Goal: Check status: Check status

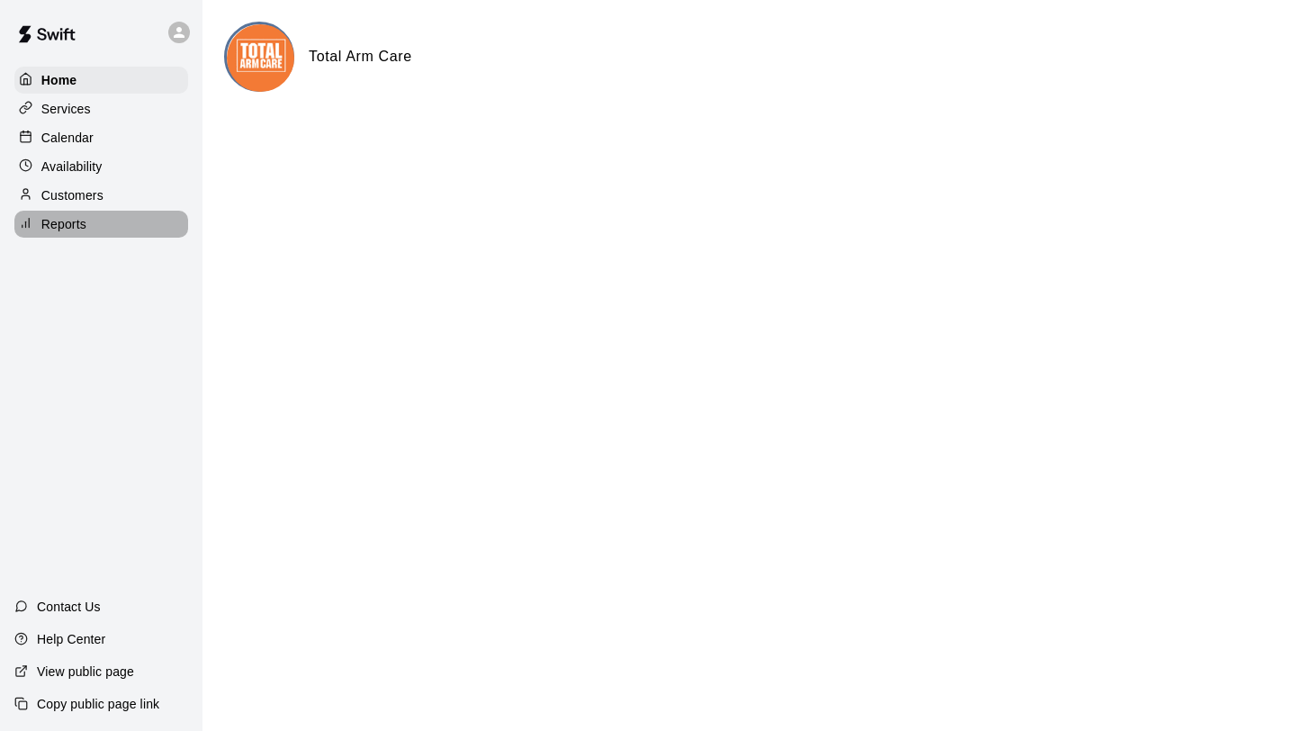
click at [71, 228] on p "Reports" at bounding box center [63, 224] width 45 height 18
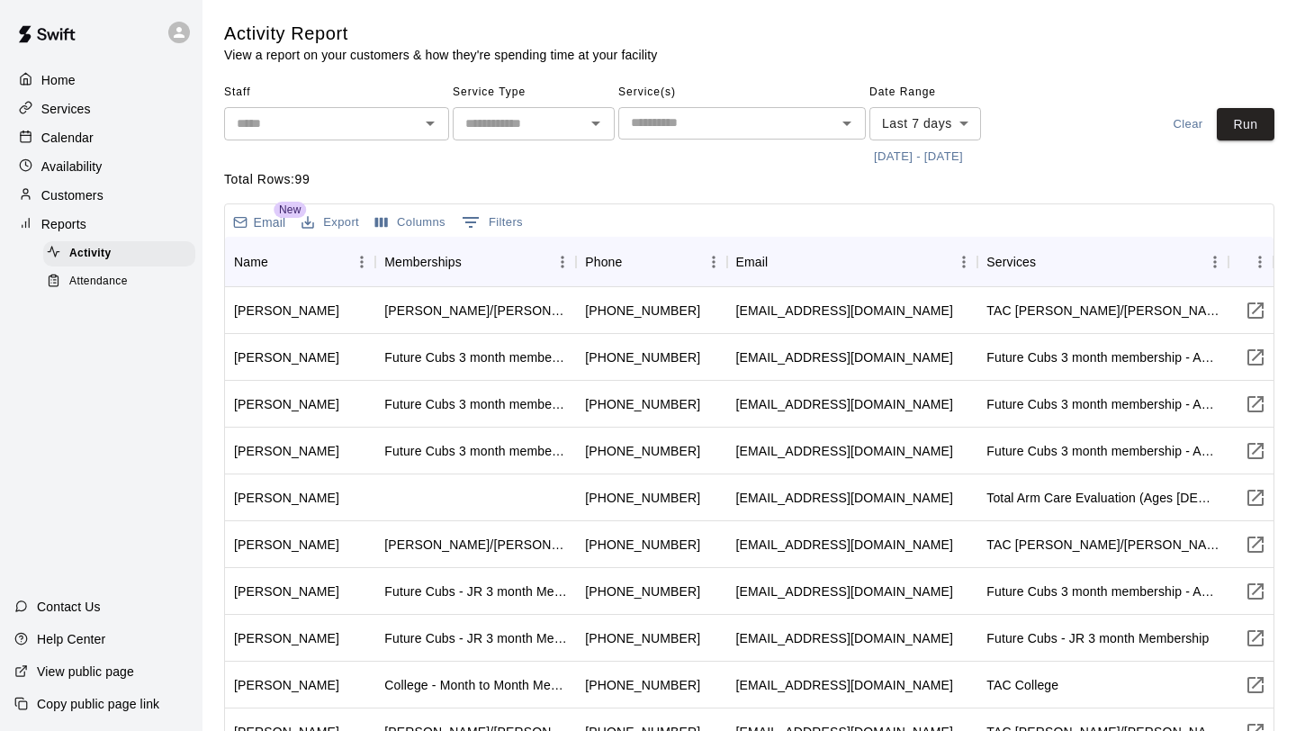
click at [97, 295] on div "Home Services Calendar Availability Customers Reports Activity Attendance Conta…" at bounding box center [101, 365] width 202 height 731
click at [120, 283] on span "Attendance" at bounding box center [98, 282] width 58 height 18
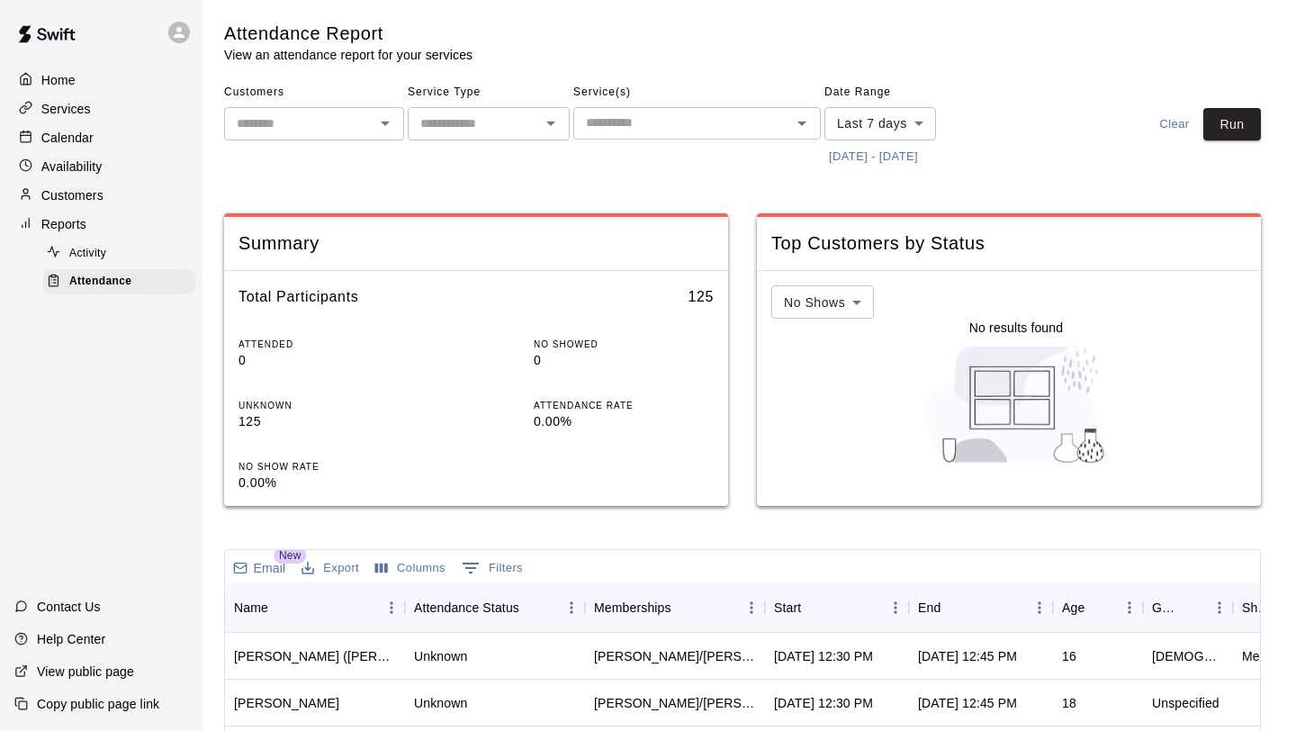
click at [682, 108] on div "​" at bounding box center [696, 123] width 247 height 32
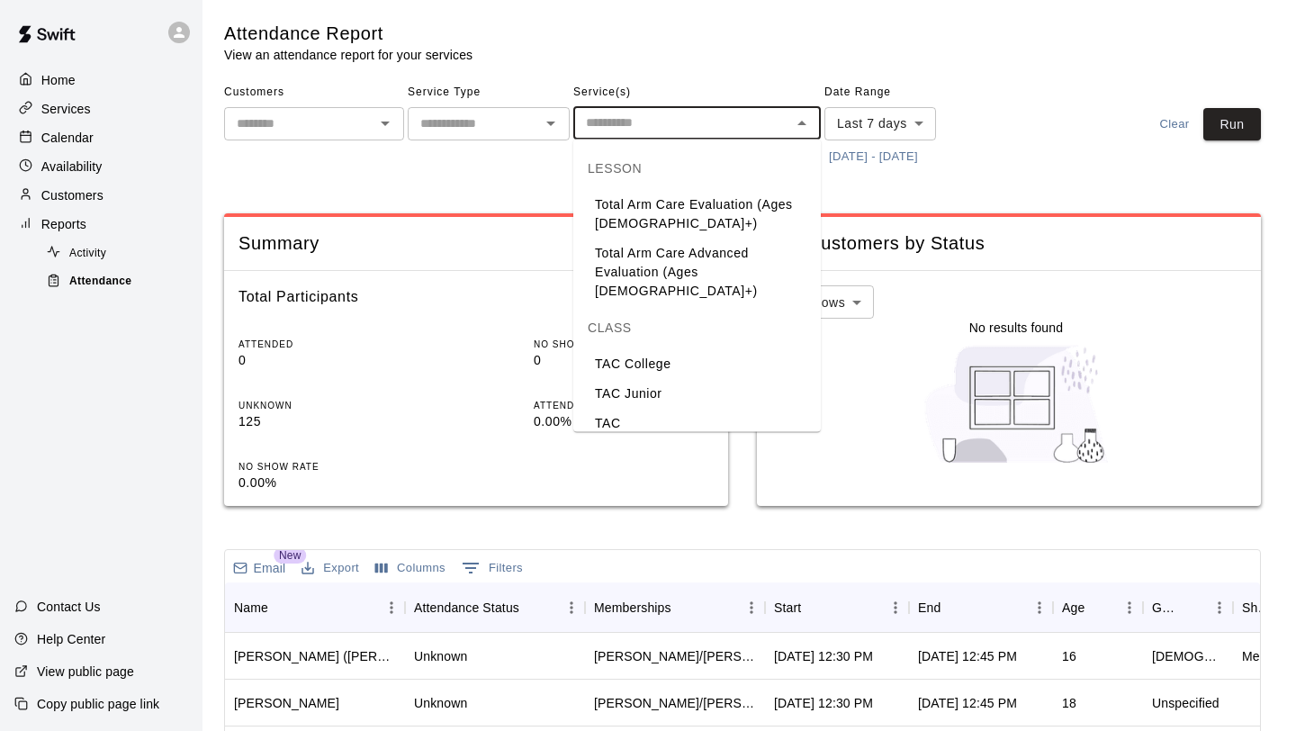
click at [105, 275] on span "Attendance" at bounding box center [100, 282] width 62 height 18
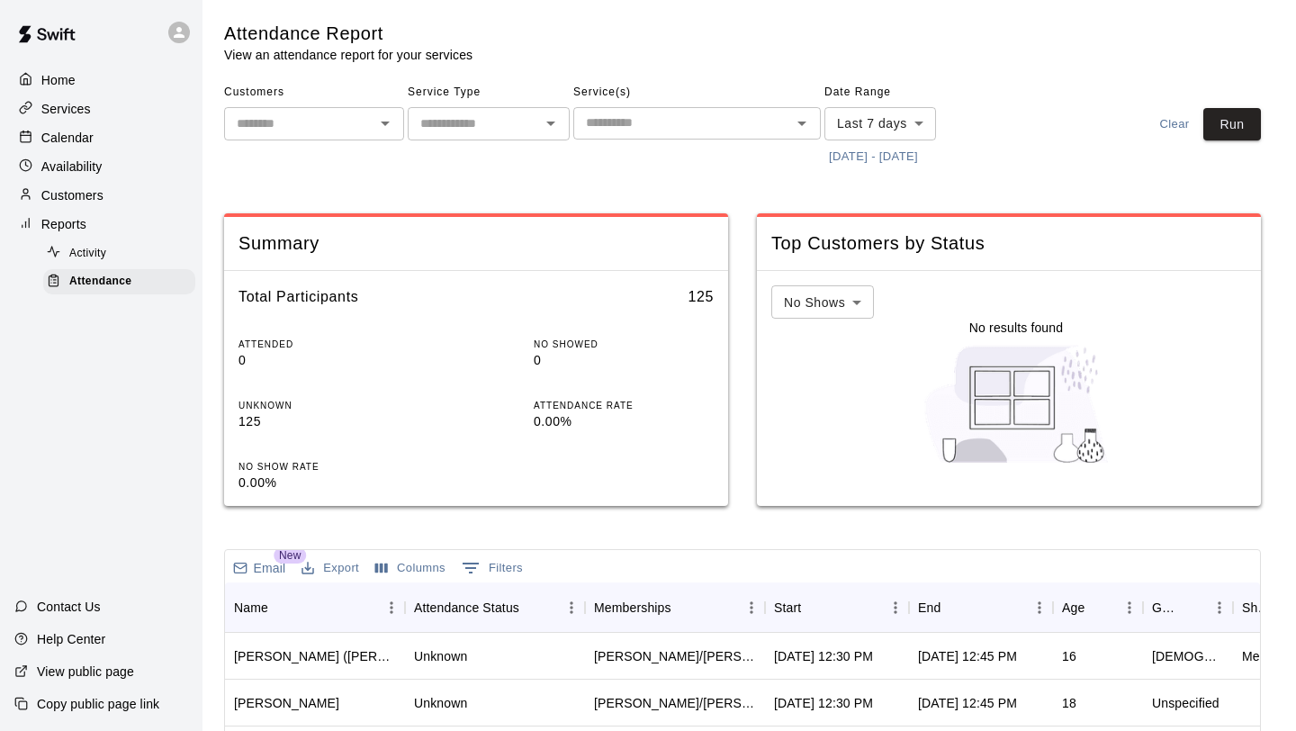
click at [845, 156] on button "[DATE] - [DATE]" at bounding box center [873, 157] width 98 height 28
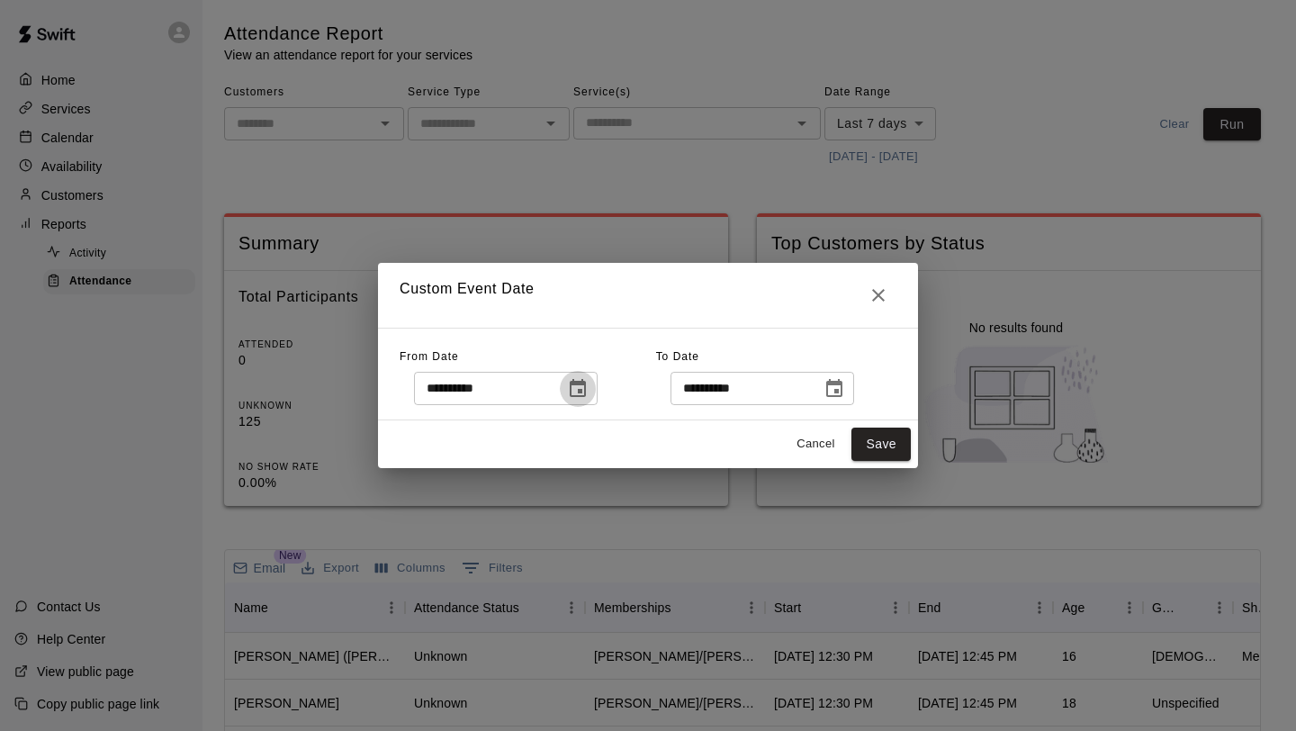
click at [589, 397] on icon "Choose date, selected date is Aug 4, 2025" at bounding box center [578, 389] width 22 height 22
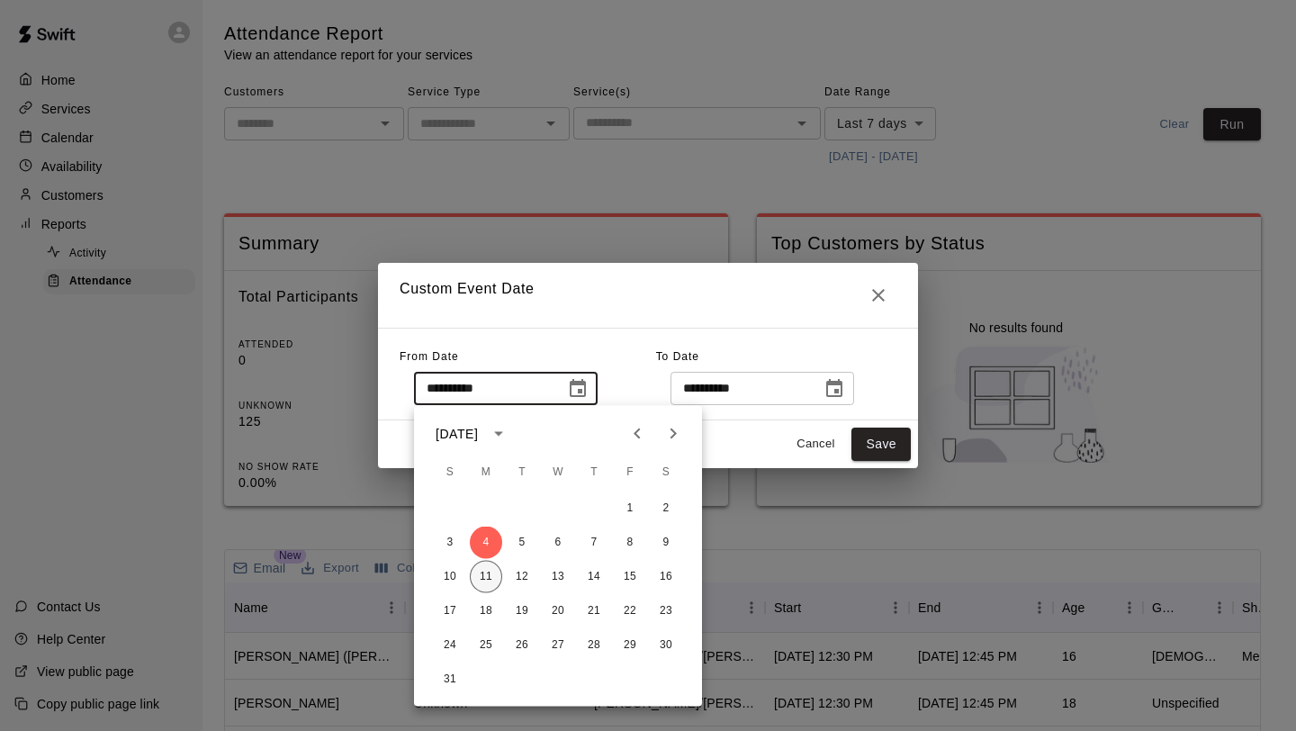
click at [486, 578] on button "11" at bounding box center [486, 577] width 32 height 32
type input "**********"
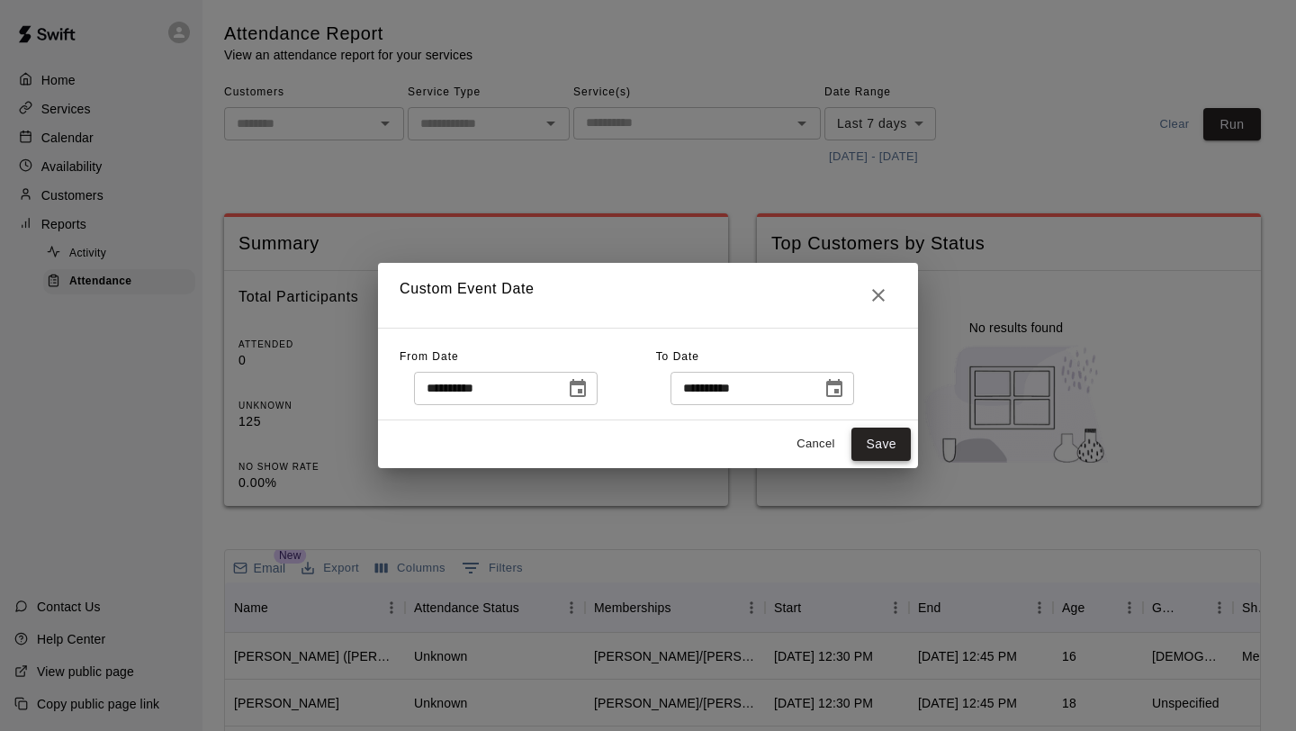
click at [895, 435] on button "Save" at bounding box center [880, 443] width 59 height 33
type input "******"
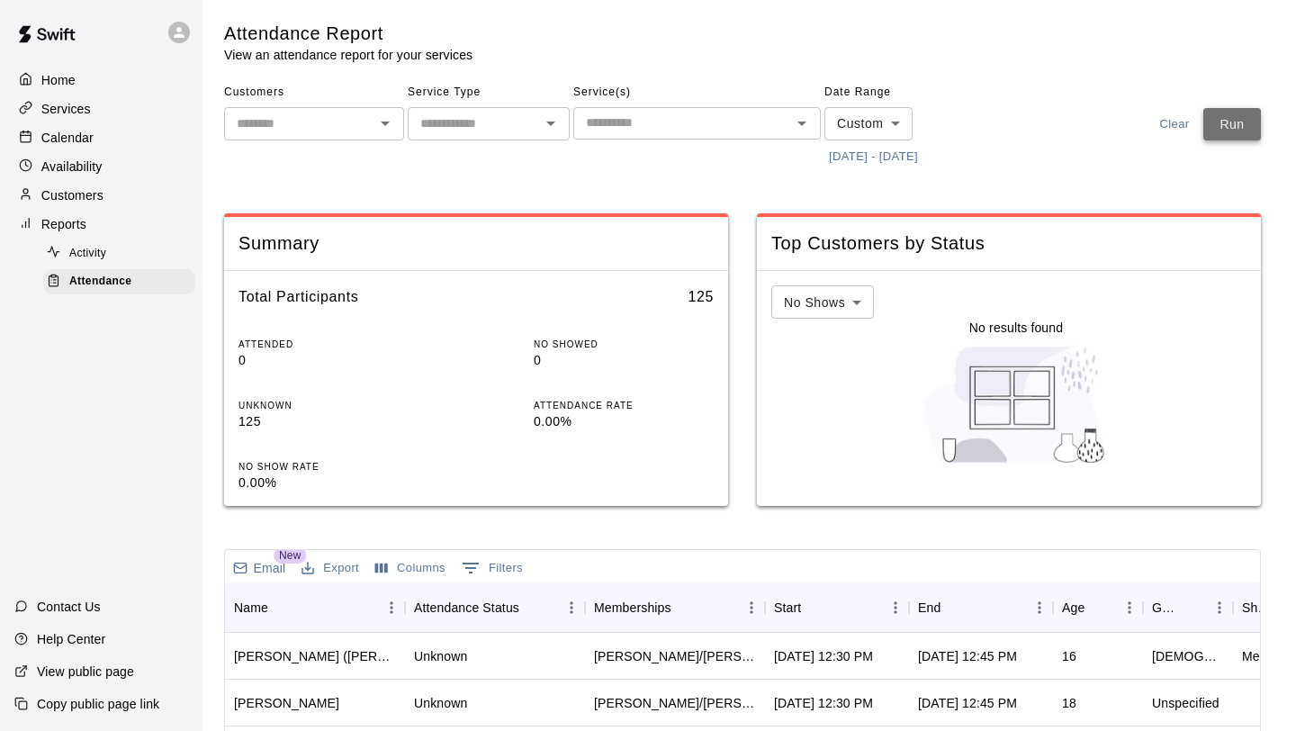
click at [1230, 112] on button "Run" at bounding box center [1232, 124] width 58 height 33
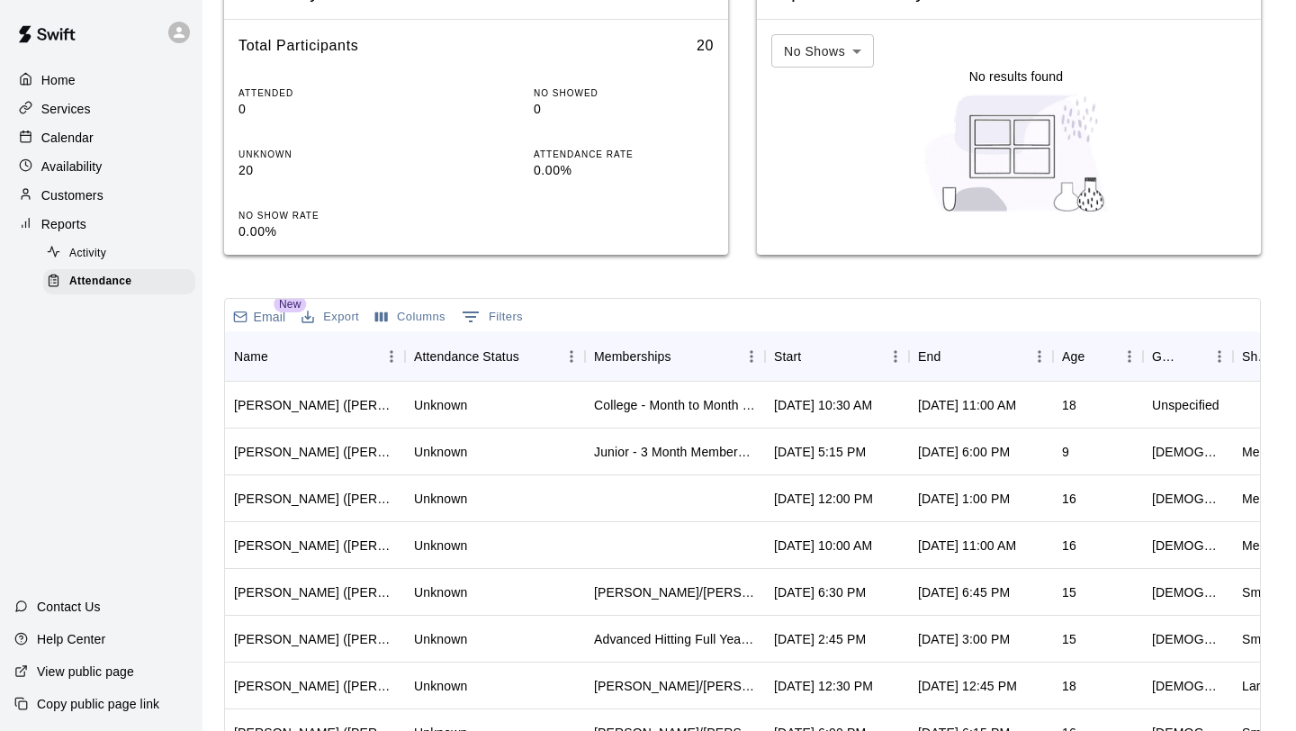
scroll to position [259, 0]
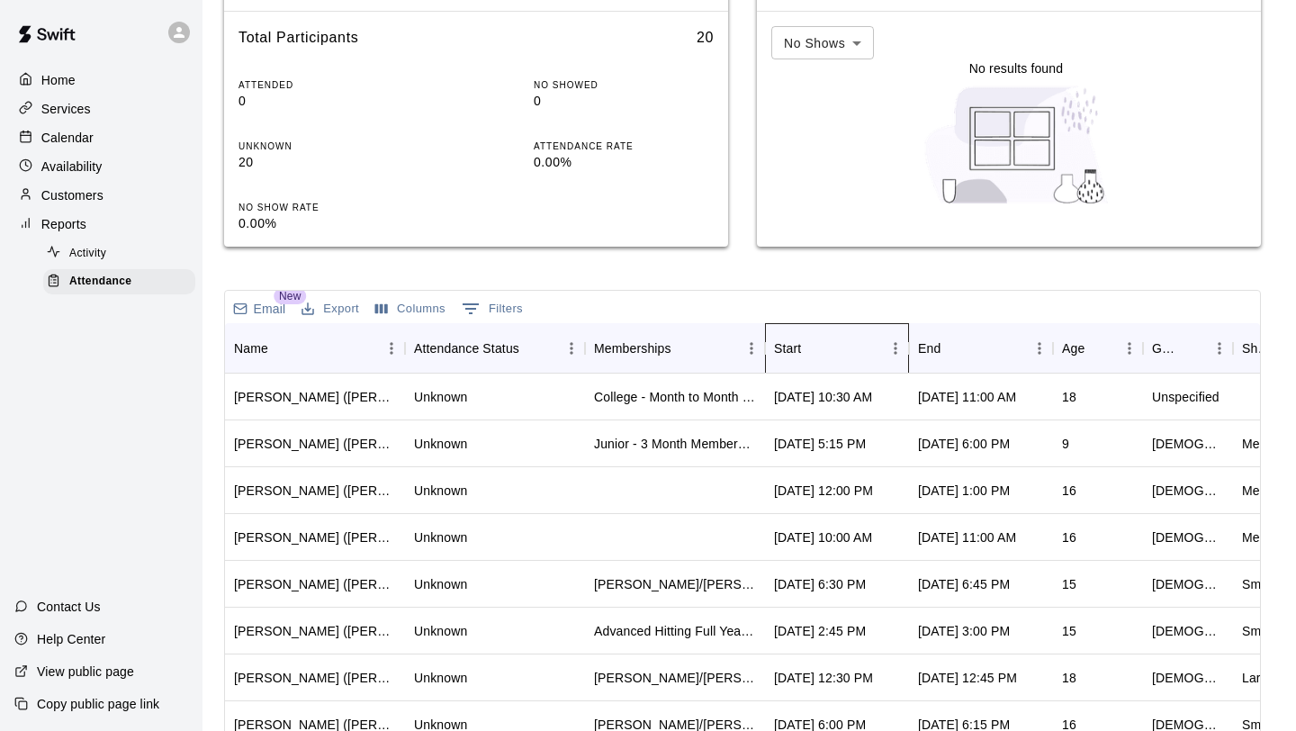
click at [830, 340] on div "Start" at bounding box center [828, 348] width 108 height 50
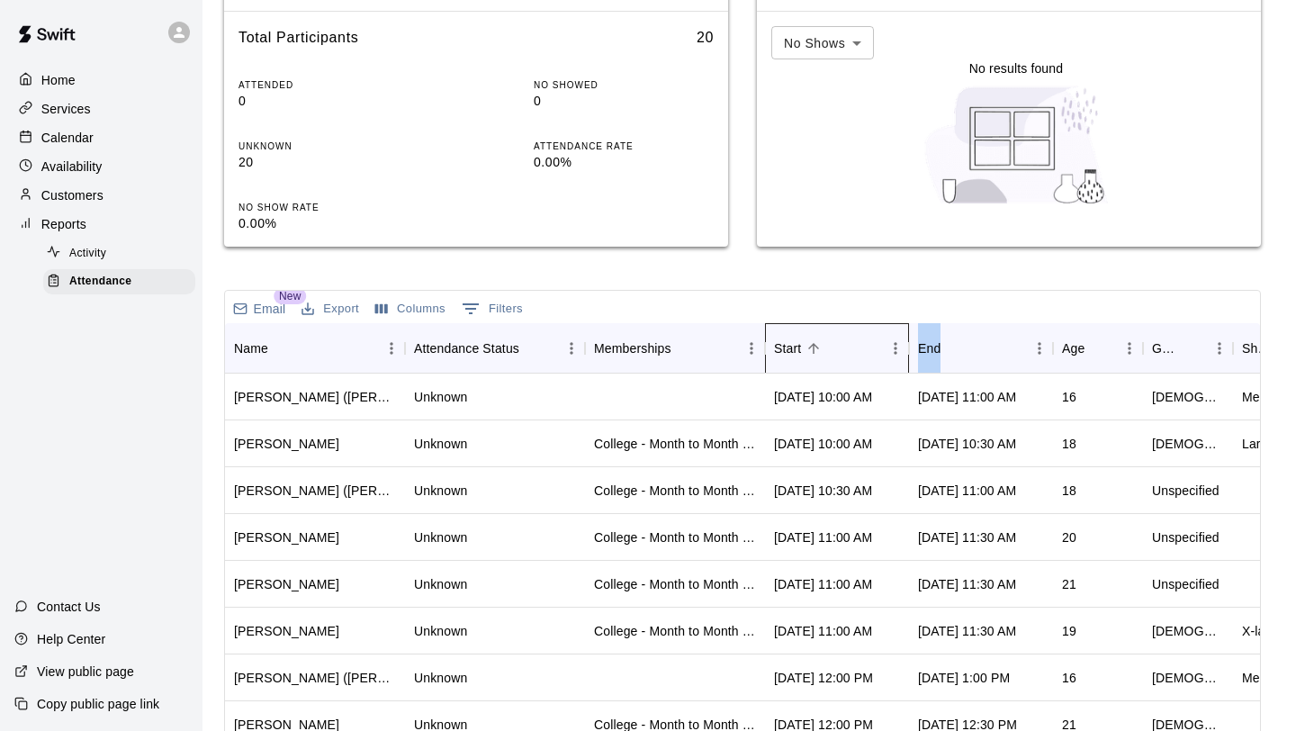
click at [830, 340] on div "Start" at bounding box center [828, 348] width 108 height 50
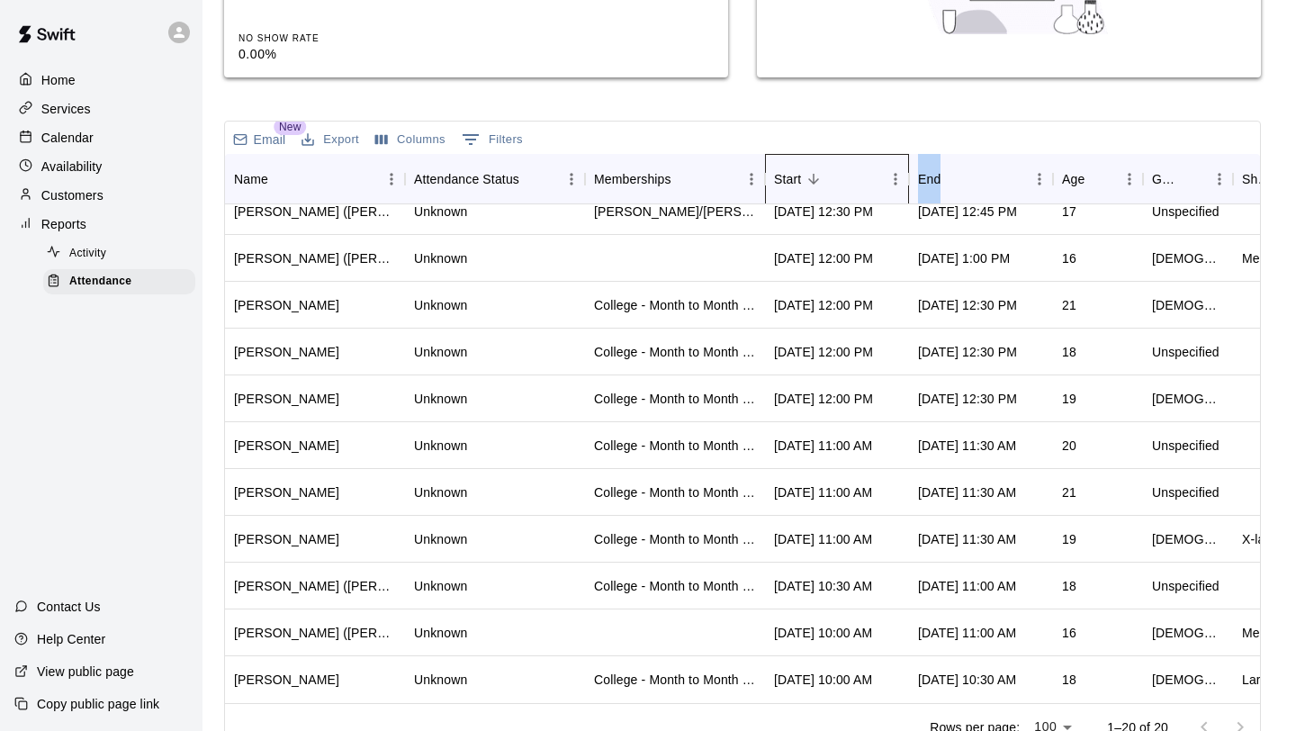
scroll to position [455, 0]
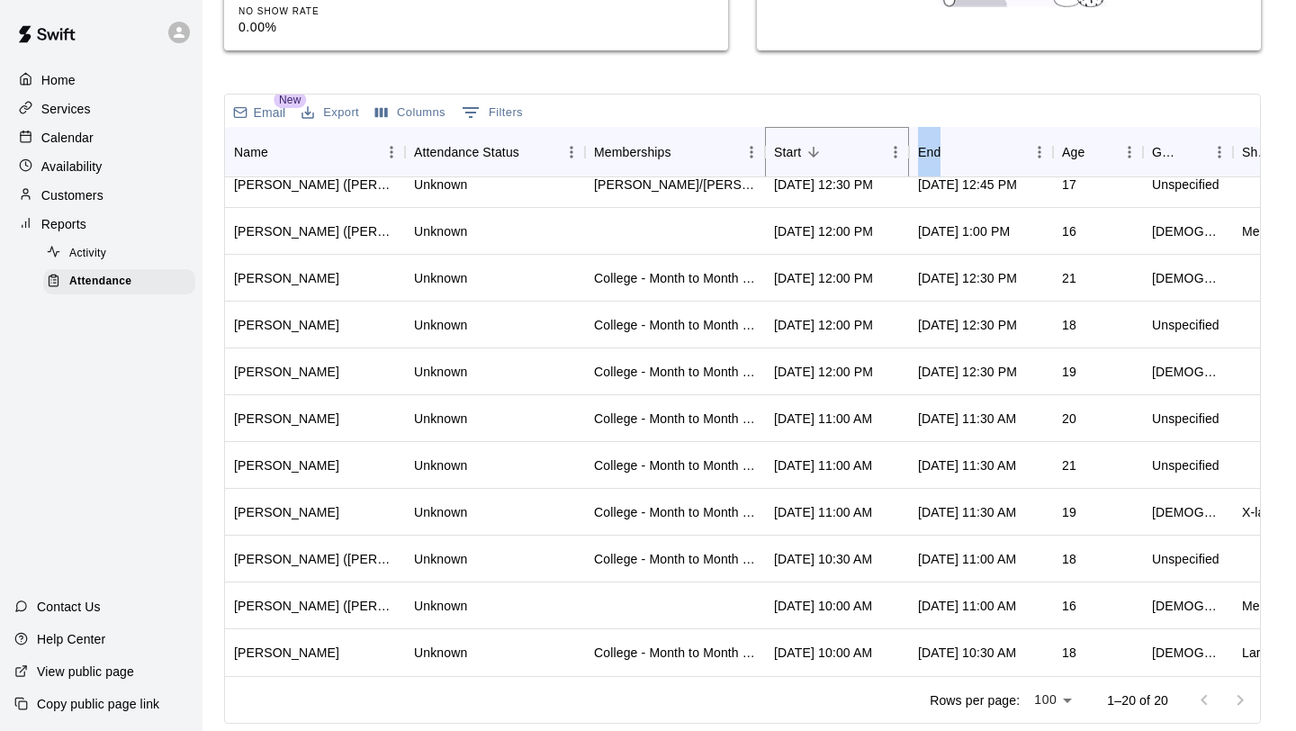
click at [819, 148] on icon "Sort" at bounding box center [813, 152] width 16 height 16
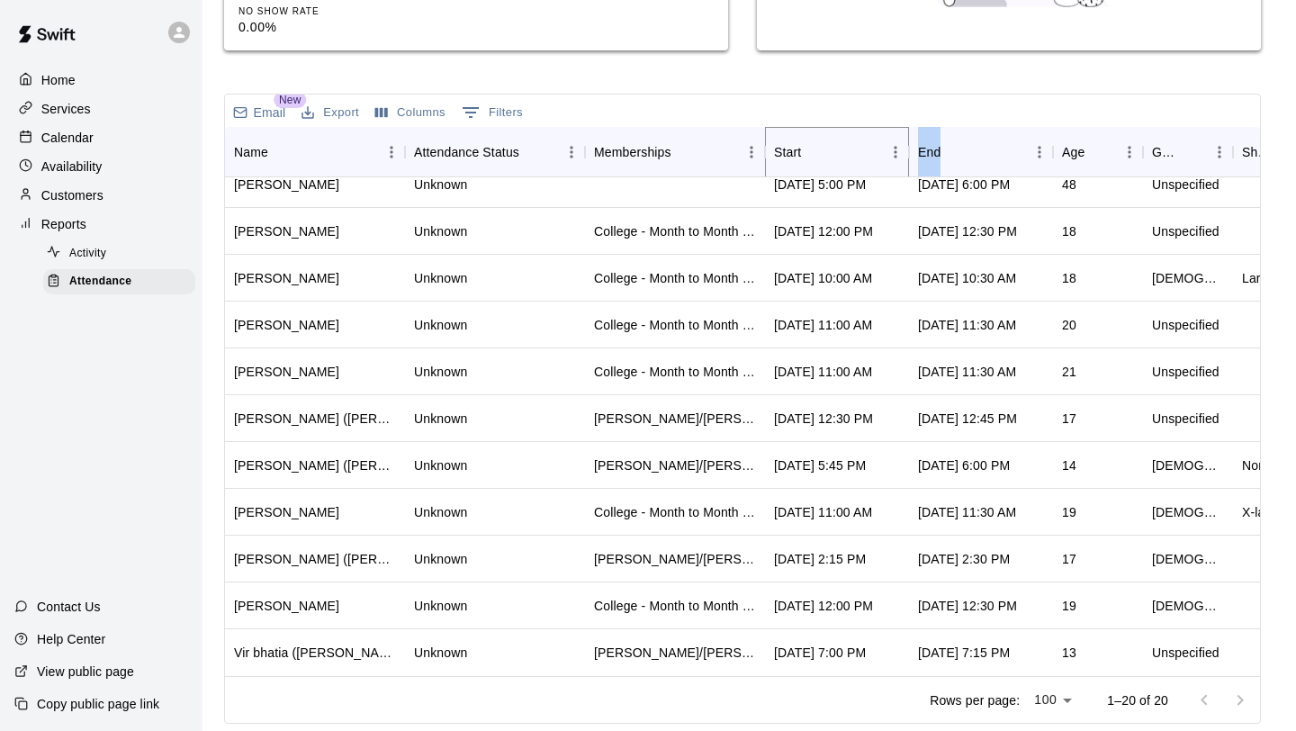
click at [805, 157] on icon "Sort" at bounding box center [813, 152] width 16 height 16
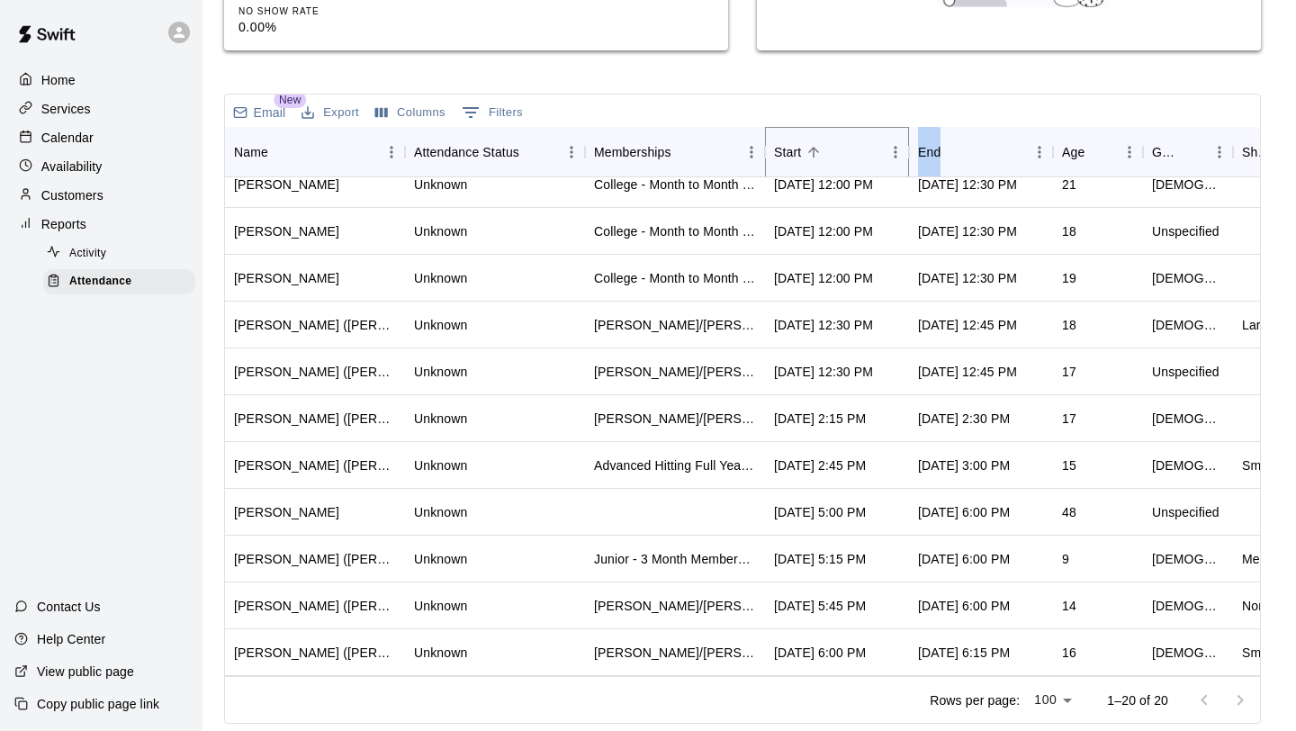
scroll to position [437, 0]
